Goal: Find specific page/section: Find specific page/section

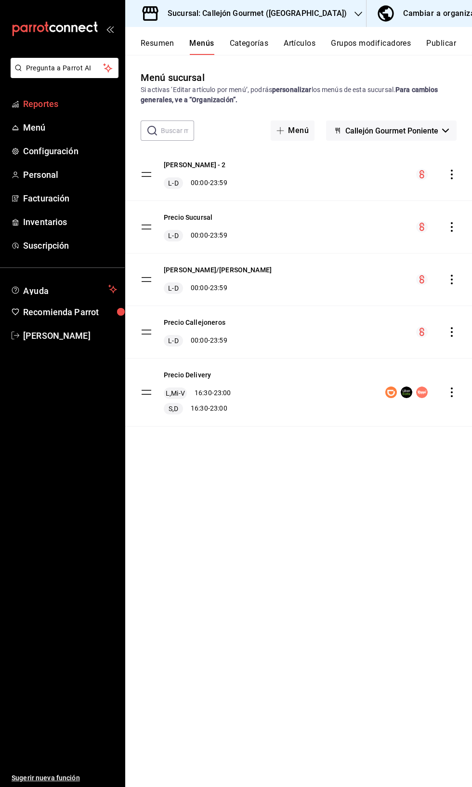
click at [57, 102] on span "Reportes" at bounding box center [70, 103] width 94 height 13
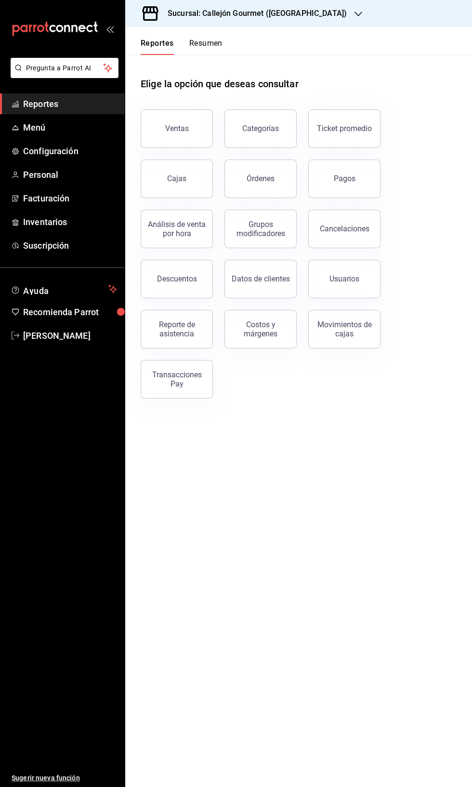
click at [209, 49] on button "Resumen" at bounding box center [205, 47] width 33 height 16
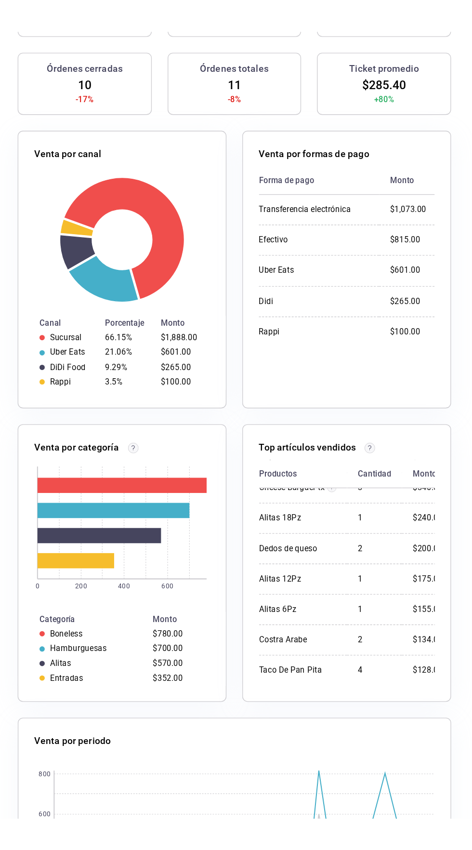
scroll to position [35, 0]
